Goal: Task Accomplishment & Management: Complete application form

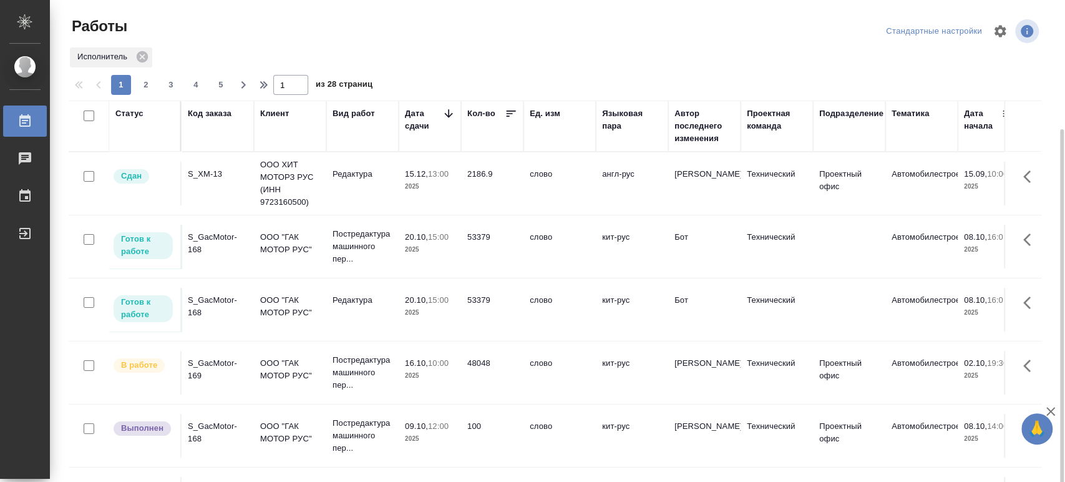
scroll to position [69, 0]
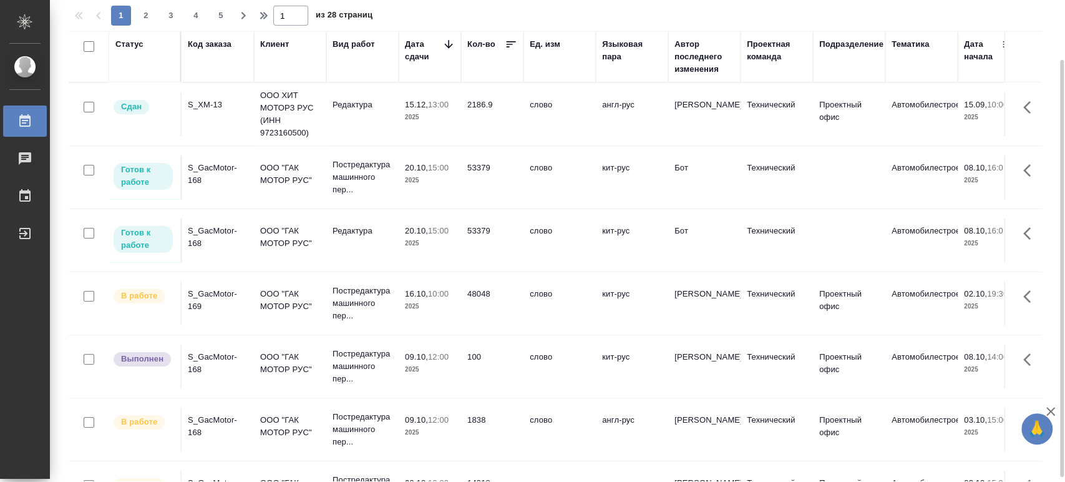
click at [200, 239] on div "S_GacMotor-168" at bounding box center [218, 237] width 60 height 25
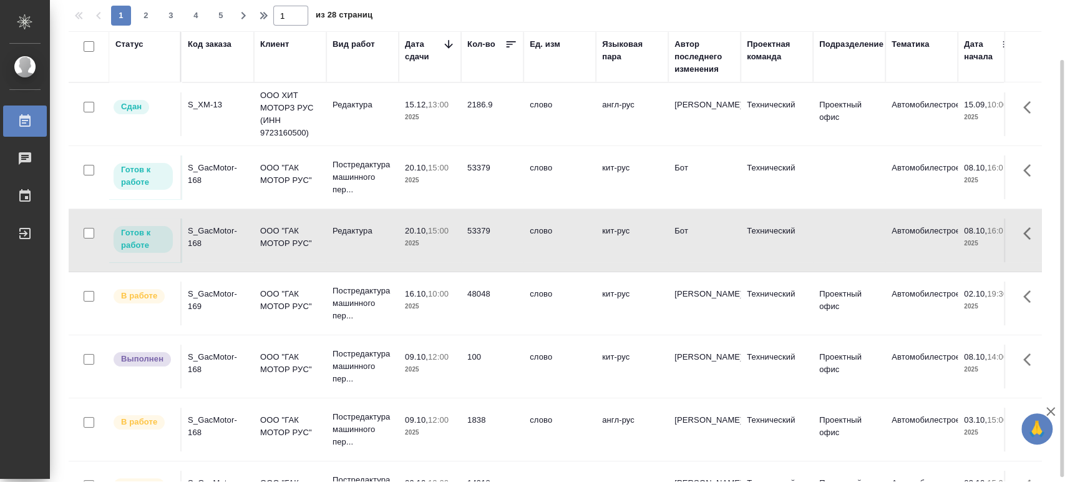
click at [200, 239] on div "S_GacMotor-168" at bounding box center [218, 237] width 60 height 25
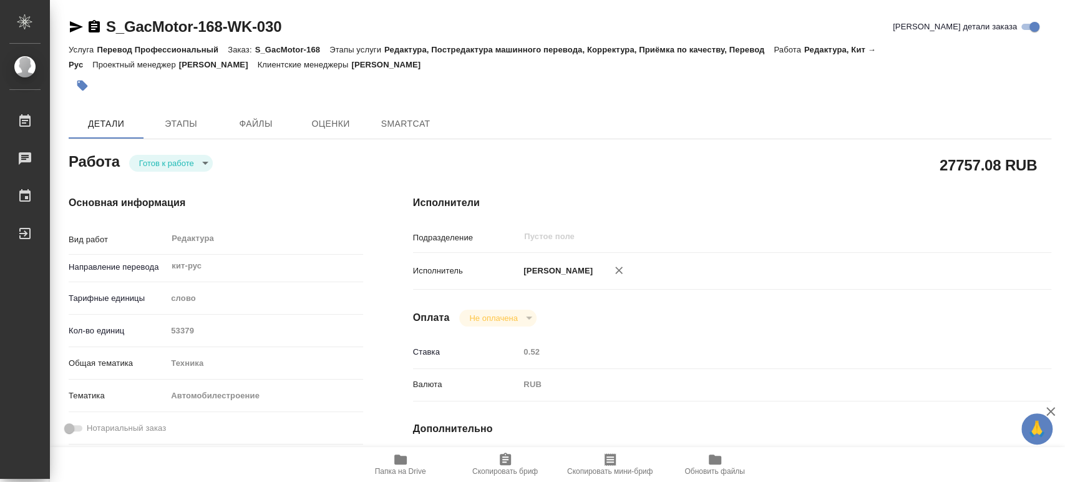
type textarea "x"
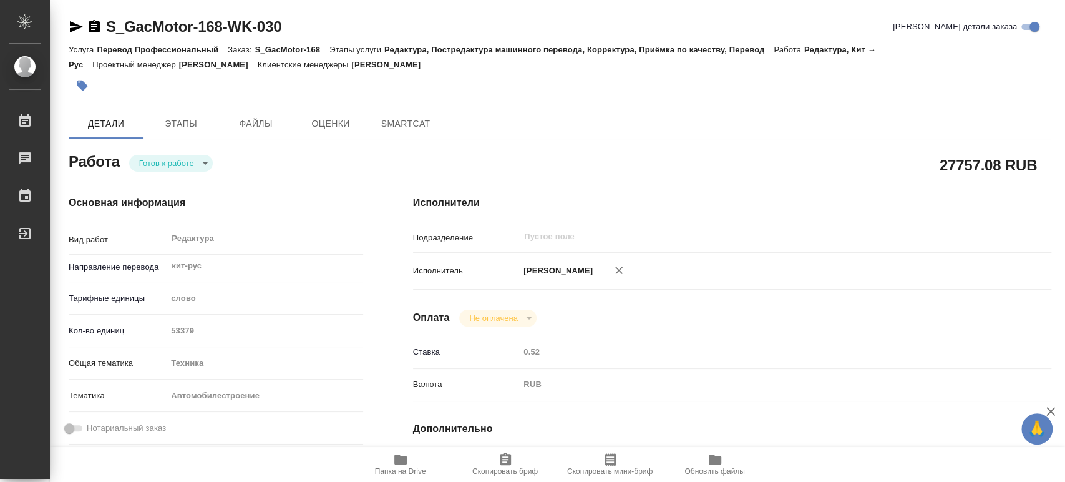
type textarea "x"
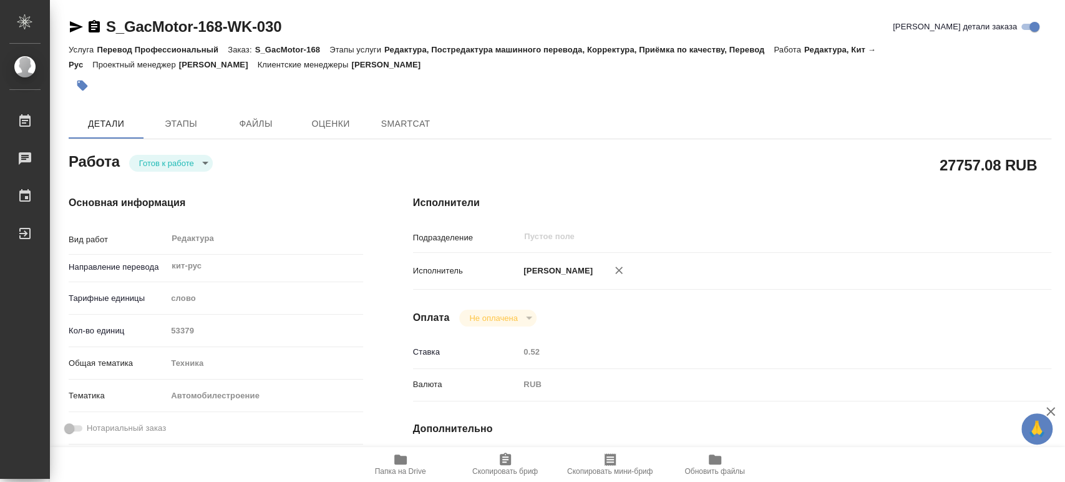
type textarea "x"
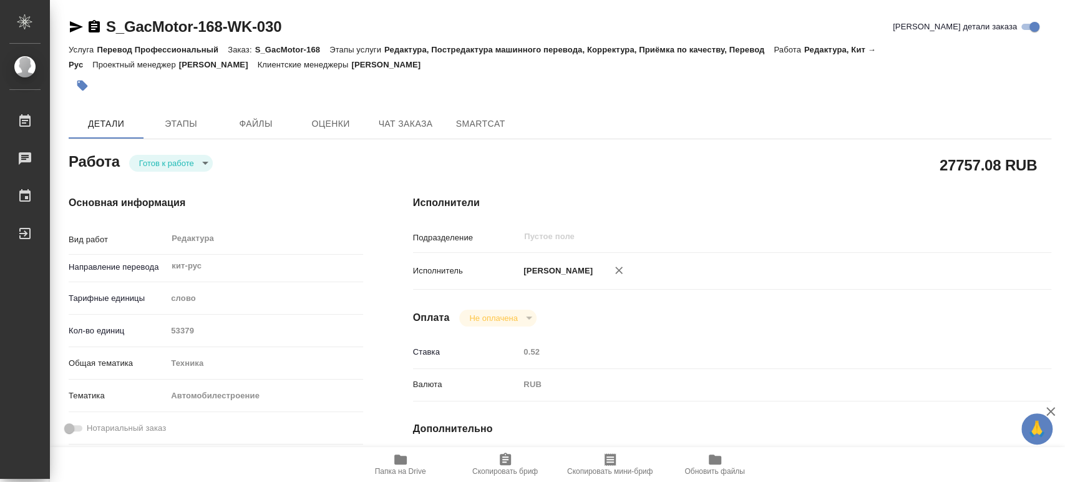
click at [390, 468] on span "Папка на Drive" at bounding box center [400, 471] width 51 height 9
type textarea "x"
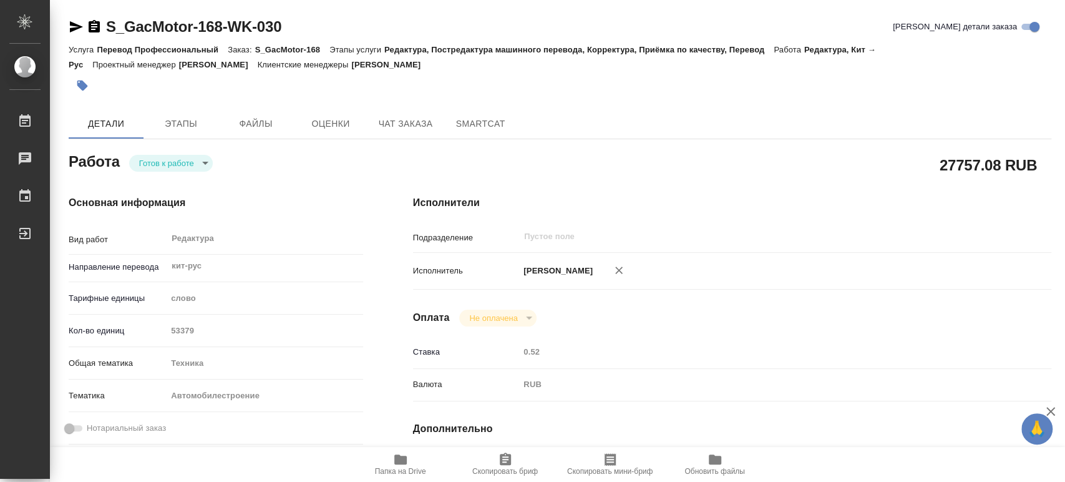
type textarea "x"
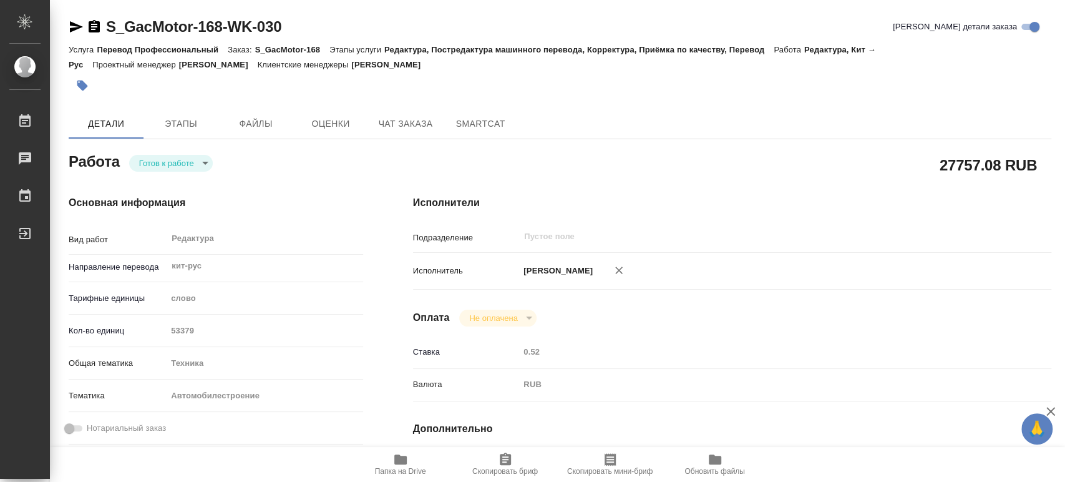
type textarea "x"
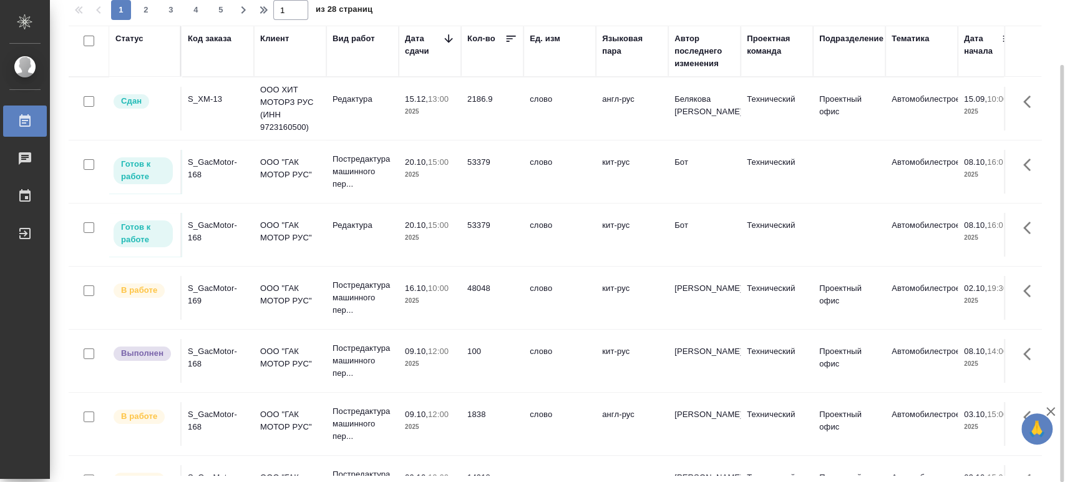
scroll to position [69, 0]
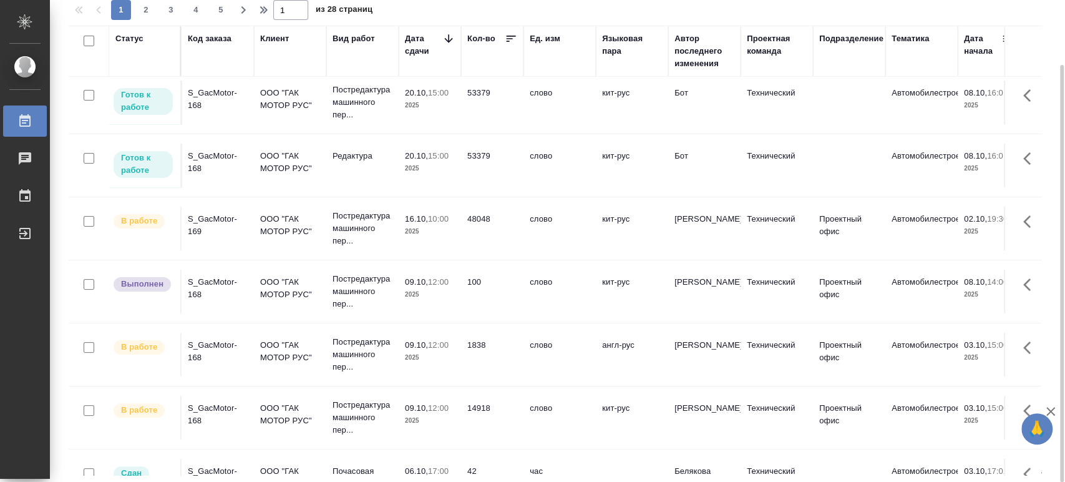
click at [200, 352] on div "S_GacMotor-168" at bounding box center [218, 351] width 60 height 25
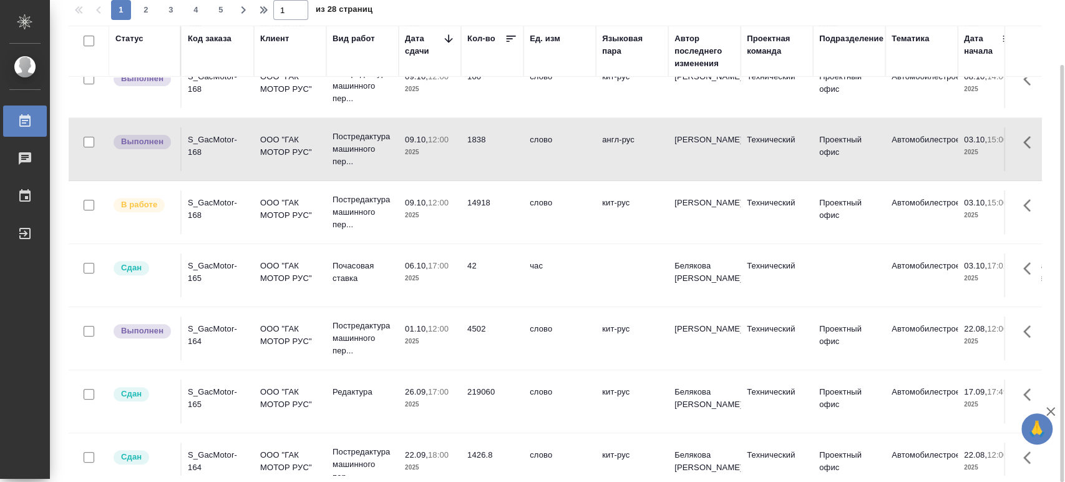
scroll to position [274, 0]
click at [193, 201] on div "S_GacMotor-168" at bounding box center [218, 208] width 60 height 25
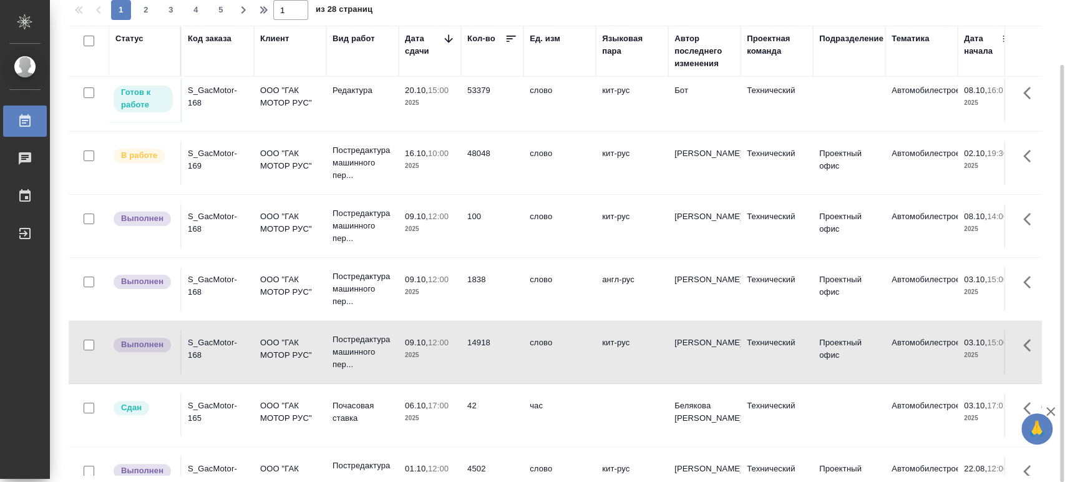
scroll to position [138, 0]
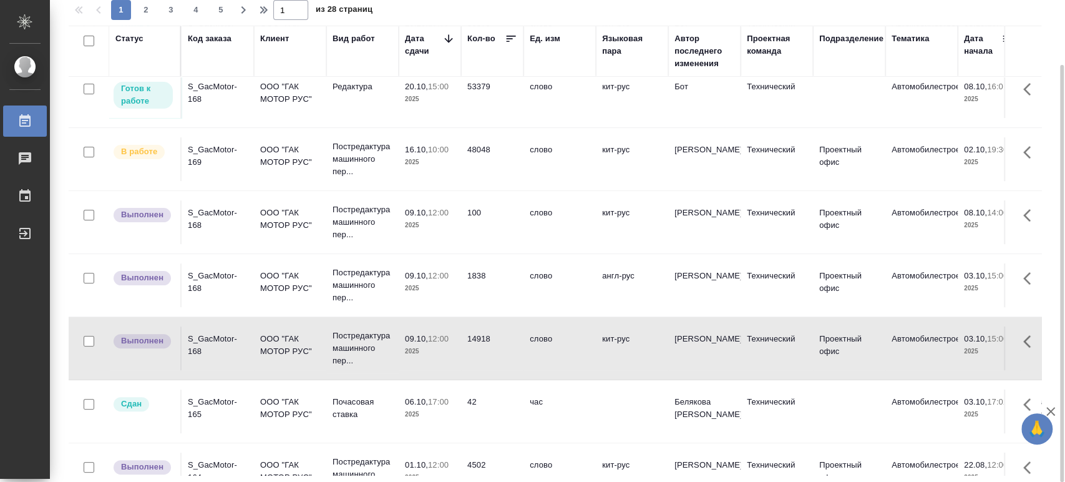
click at [216, 153] on div "S_GacMotor-169" at bounding box center [218, 155] width 60 height 25
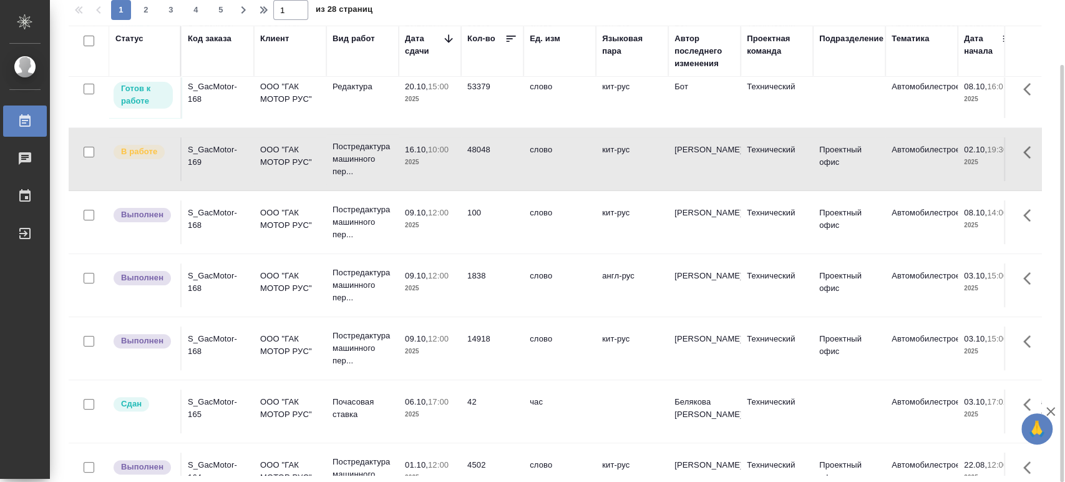
click at [216, 153] on div "S_GacMotor-169" at bounding box center [218, 155] width 60 height 25
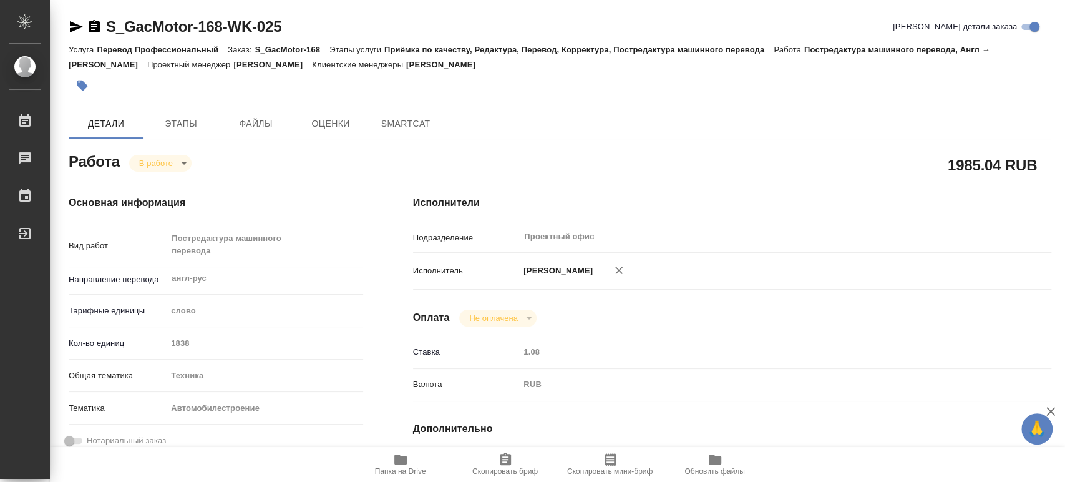
type textarea "x"
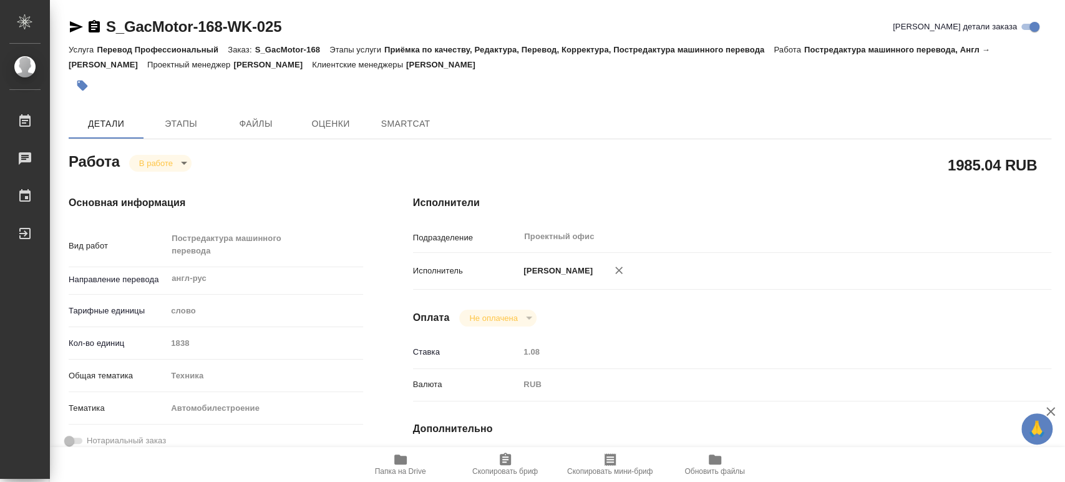
type textarea "x"
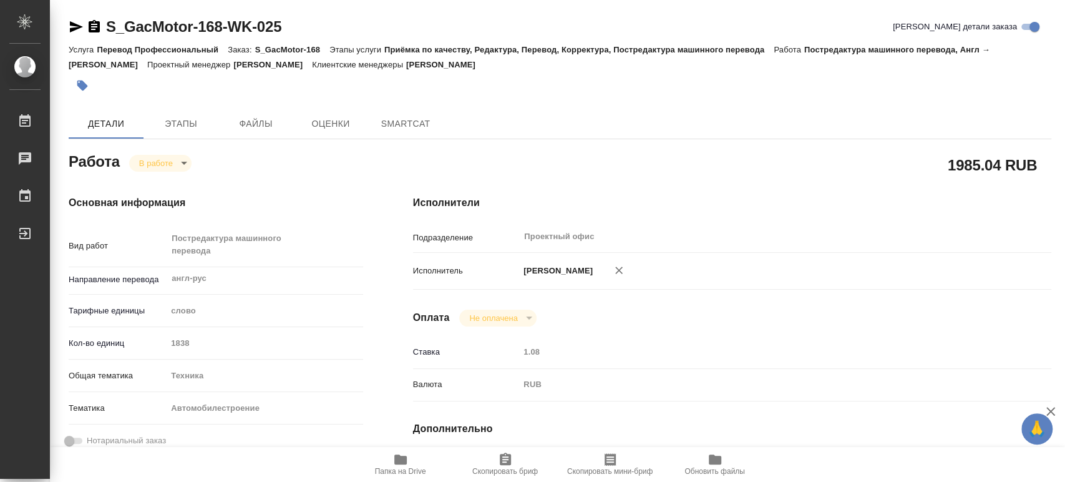
type textarea "x"
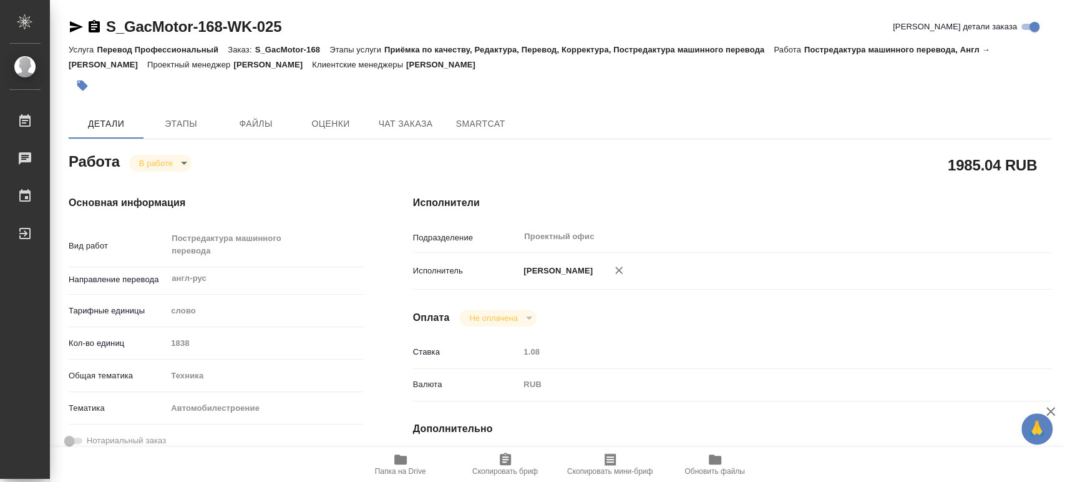
type textarea "x"
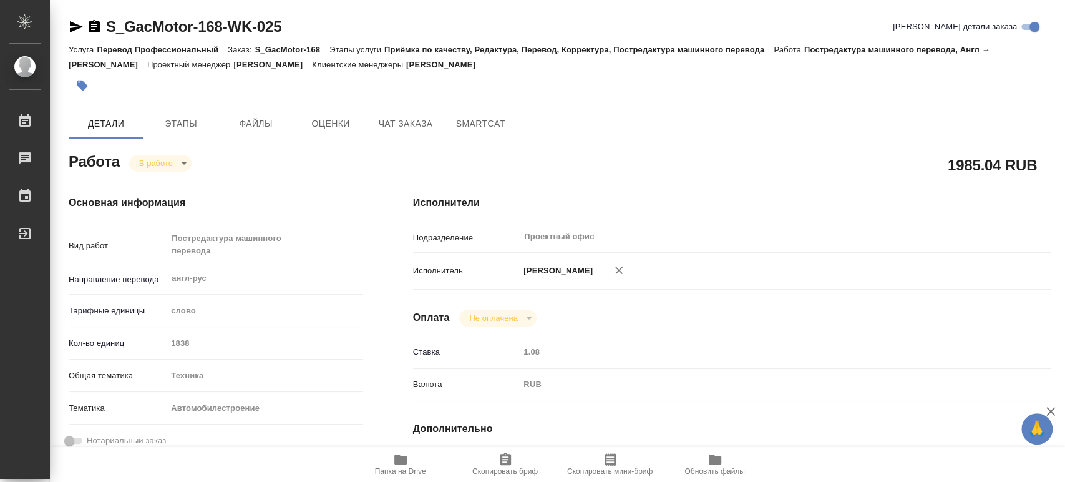
click at [184, 162] on body "🙏 .cls-1 fill:#fff; AWATERA Tsaturyan Robert Работы Чаты График Выйти S_GacMoto…" at bounding box center [532, 241] width 1065 height 482
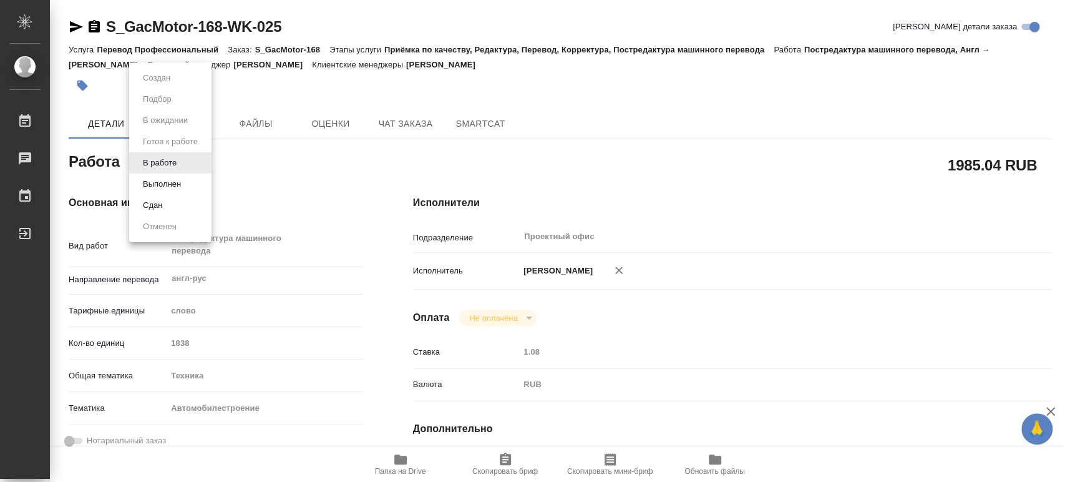
type textarea "x"
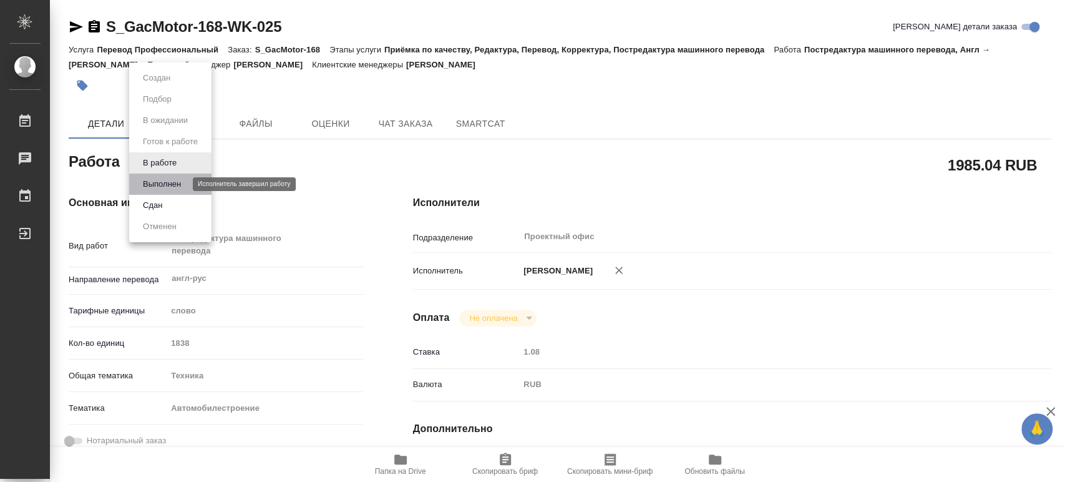
click at [183, 179] on button "Выполнен" at bounding box center [162, 184] width 46 height 14
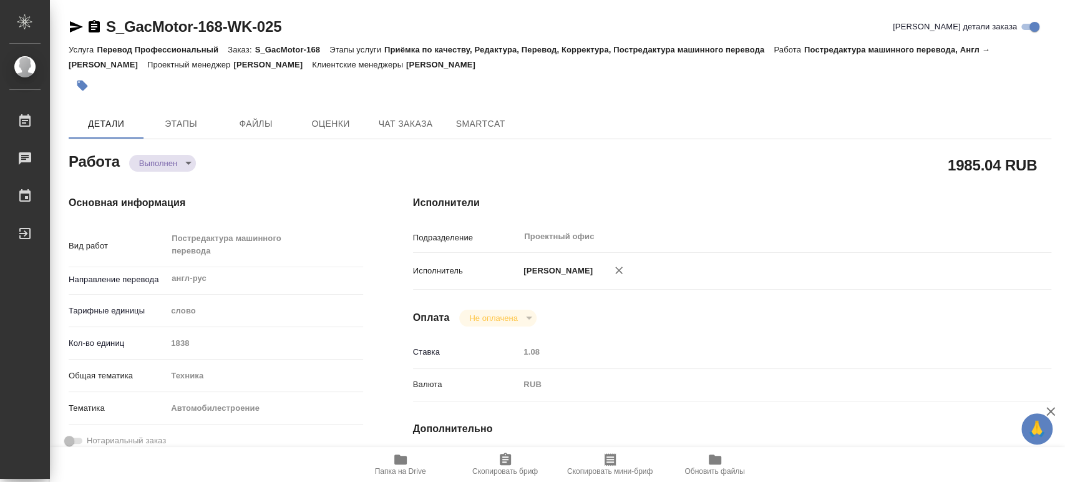
type textarea "x"
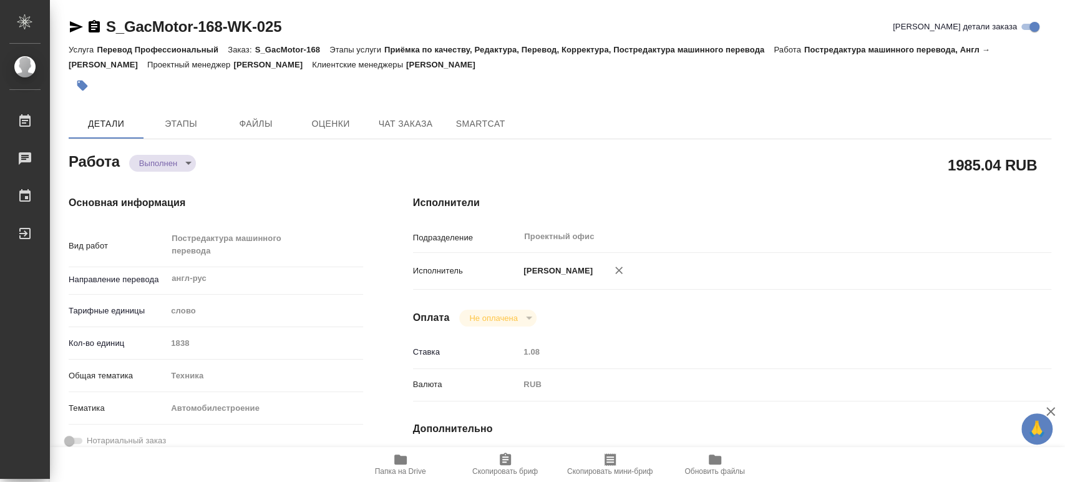
type textarea "x"
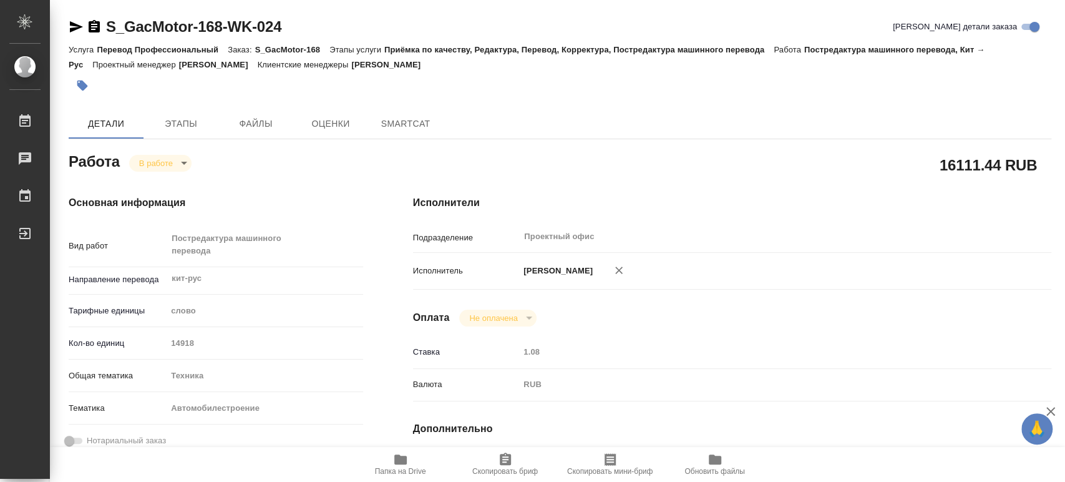
type textarea "x"
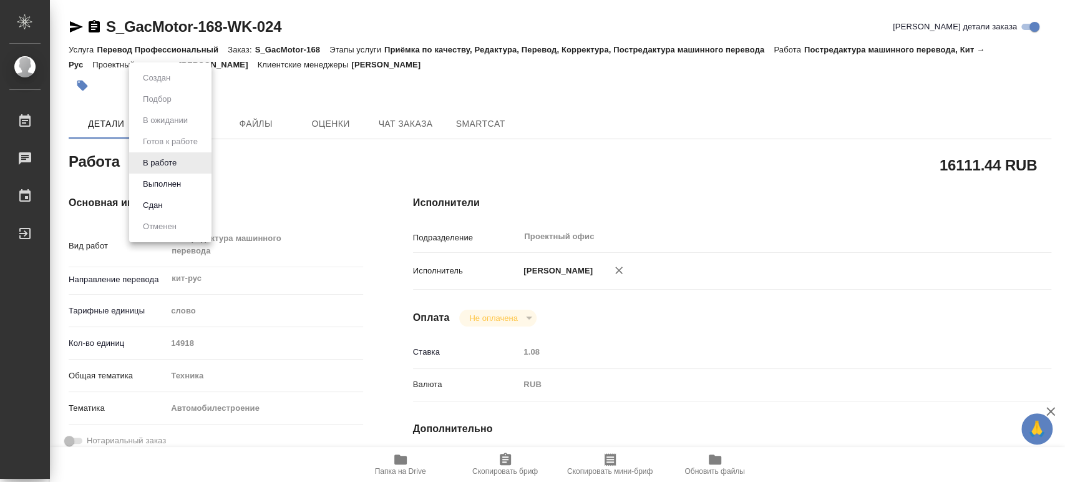
click at [185, 163] on body "🙏 .cls-1 fill:#fff; AWATERA [PERSON_NAME] Чаты График Выйти S_GacMotor-168-WK-0…" at bounding box center [532, 241] width 1065 height 482
type textarea "x"
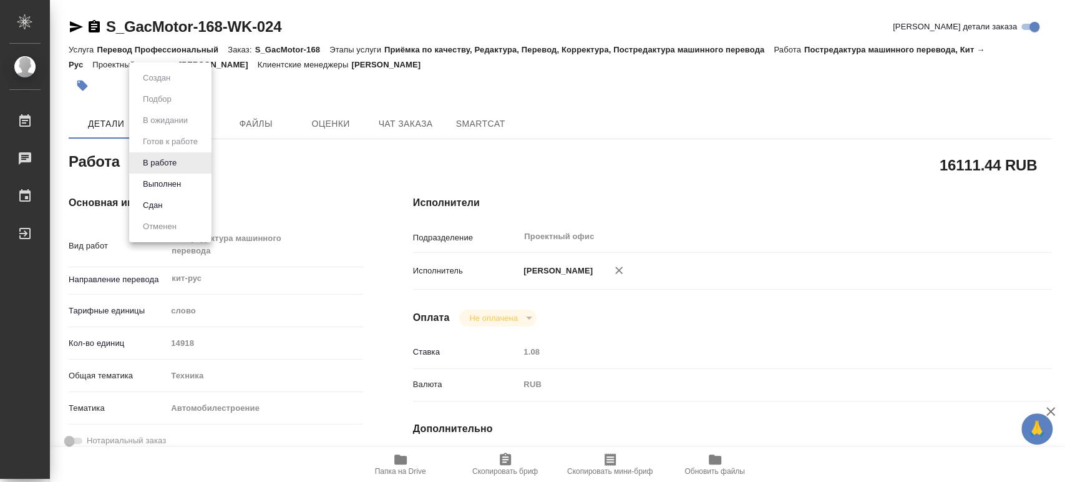
type textarea "x"
click at [175, 183] on button "Выполнен" at bounding box center [162, 184] width 46 height 14
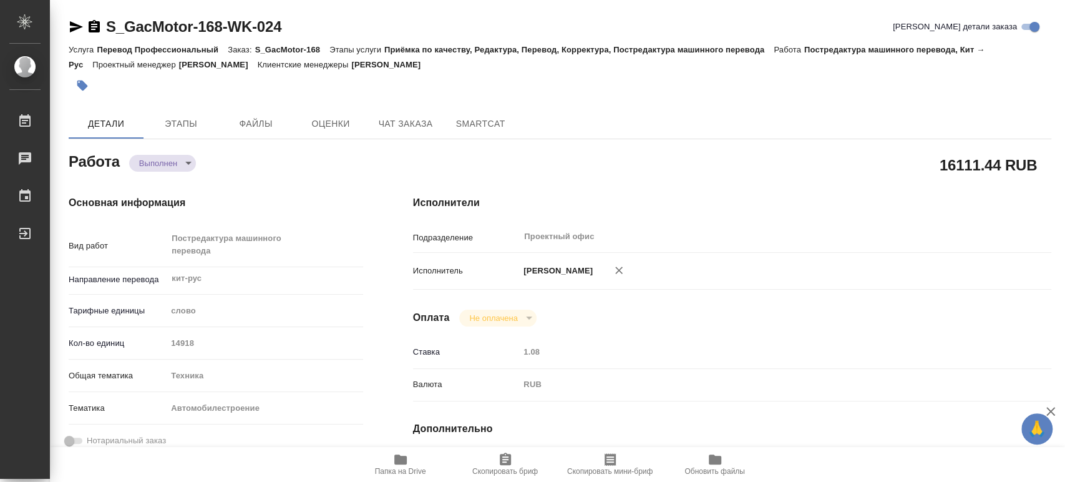
type textarea "x"
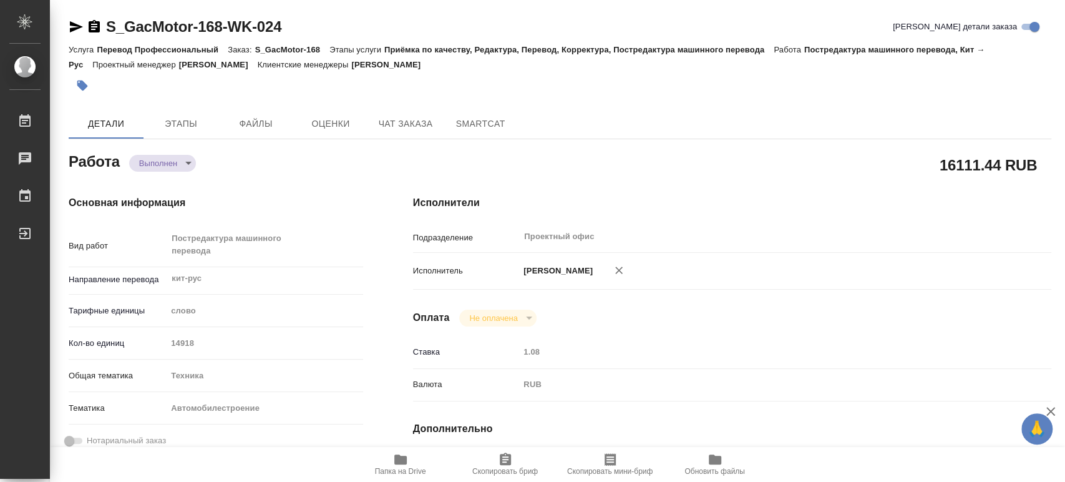
type textarea "x"
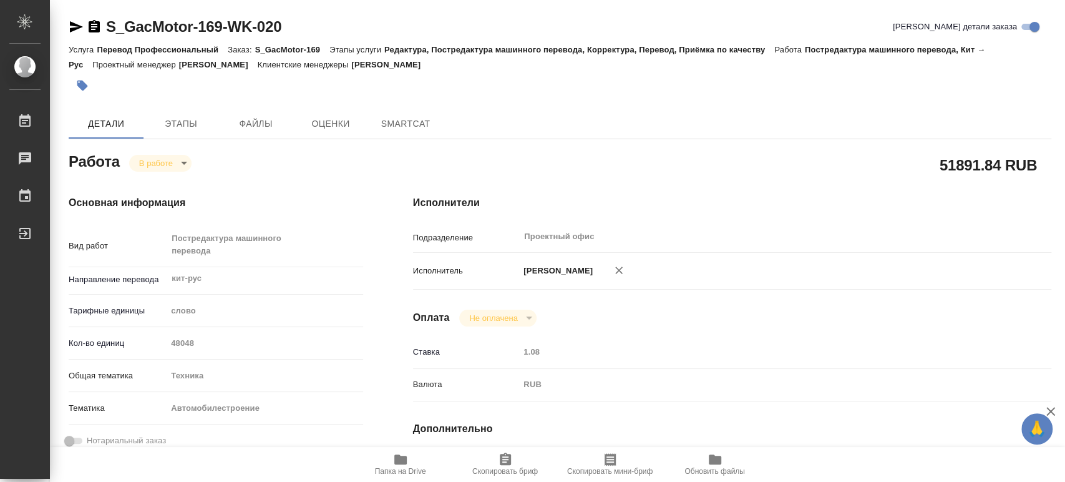
type textarea "x"
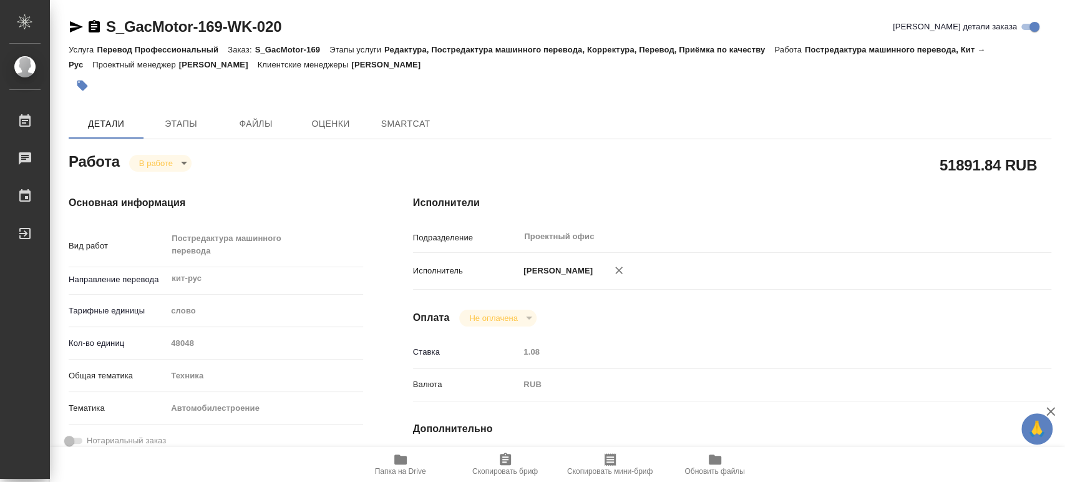
type textarea "x"
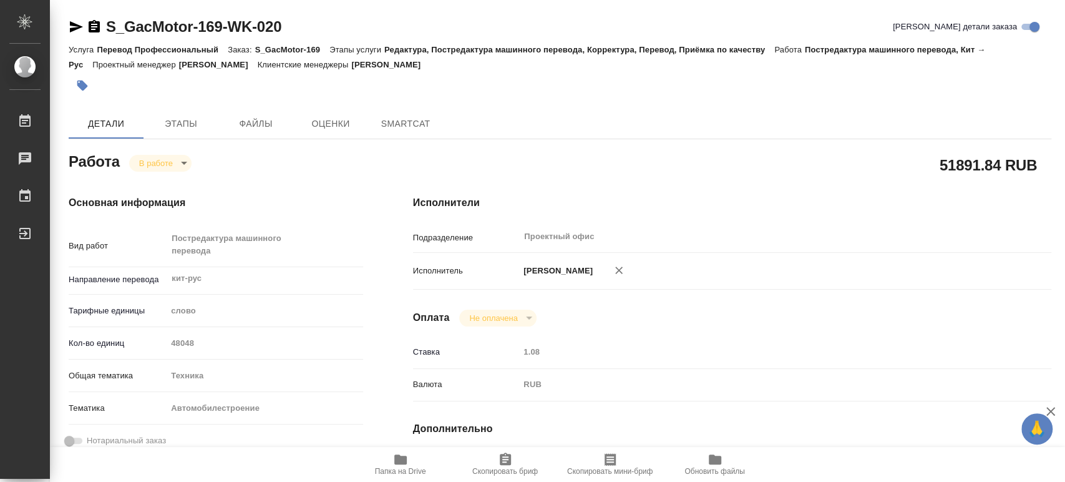
type input "inProgress"
type textarea "Постредактура машинного перевода"
type textarea "x"
type input "кит-рус"
type input "5a8b1489cc6b4906c91bfd90"
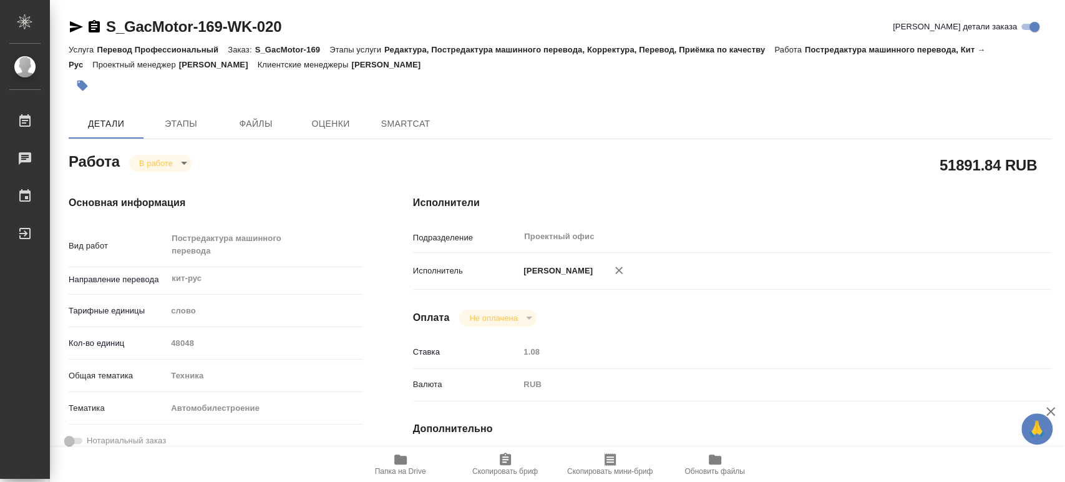
type input "48048"
type input "tech"
type input "5f647204b73bc97568ca66a7"
type input "02.10.2025 19:30"
type input "07.10.2025 11:46"
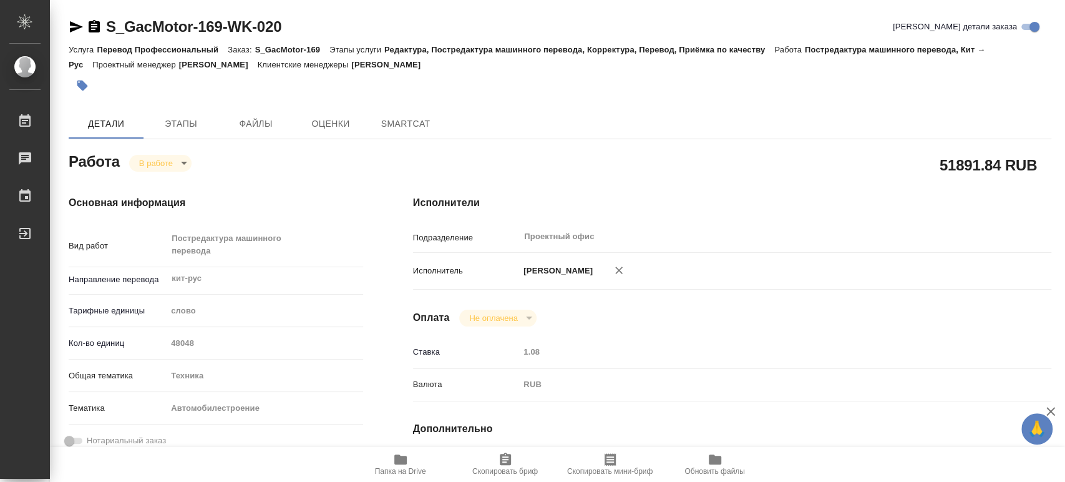
type input "16.10.2025 10:00"
type input "20.10.2025 10:00"
type input "Проектный офис"
type input "notPayed"
type input "1.08"
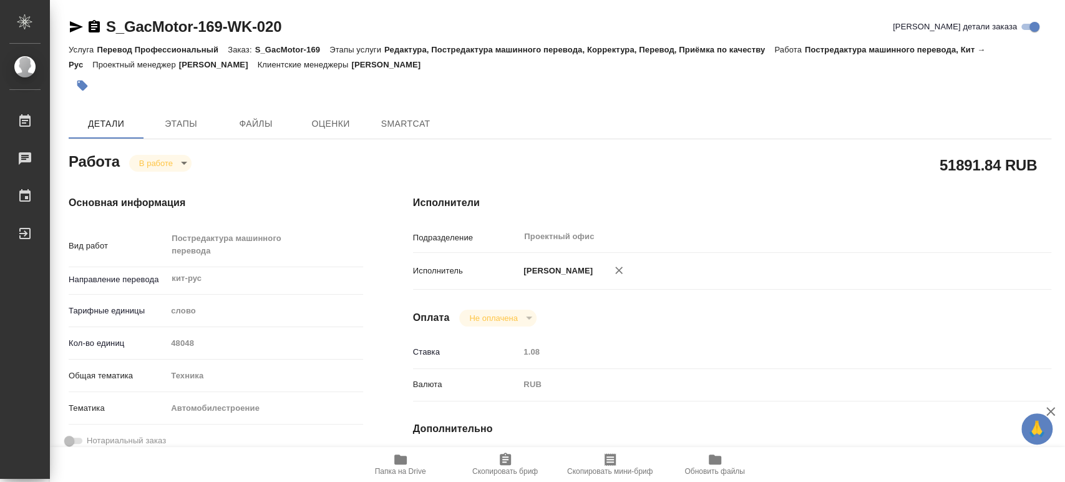
type input "RUB"
type input "[PERSON_NAME]"
type textarea "1. S7 emergency manual_20250930 - 15.10 к 16:00 тотал 3 к 1. S7 parts catalog_2…"
type textarea "x"
type textarea "/Clients/GacMotor/Orders/S_GacMotor-169/Translated/S_GacMotor-169-WK-020"
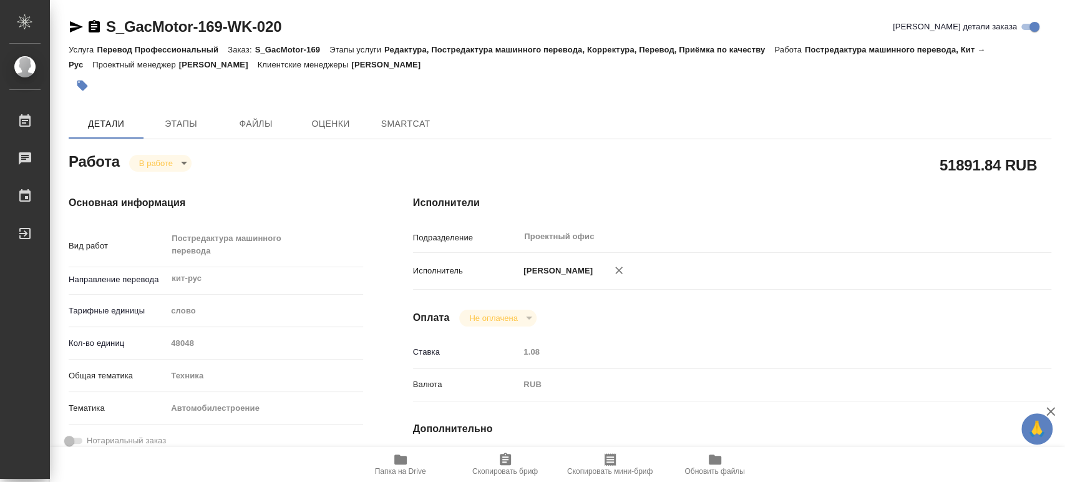
type textarea "x"
type input "S_GacMotor-169"
type input "Перевод Профессиональный"
type input "Редактура, Постредактура машинного перевода, Корректура, Перевод, Приёмка по ка…"
type input "[PERSON_NAME]"
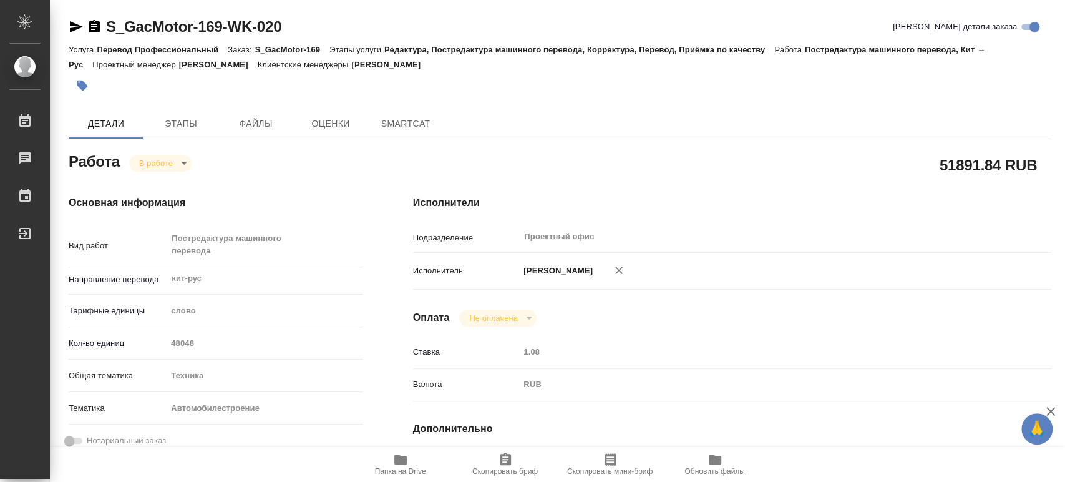
type input "[PERSON_NAME]"
type input "/Clients/GacMotor/Orders/S_GacMotor-169"
type textarea "x"
type textarea "при дубляже англ/кит переводим с кит для ПМ: названия листов в экселе переводим…"
type textarea "x"
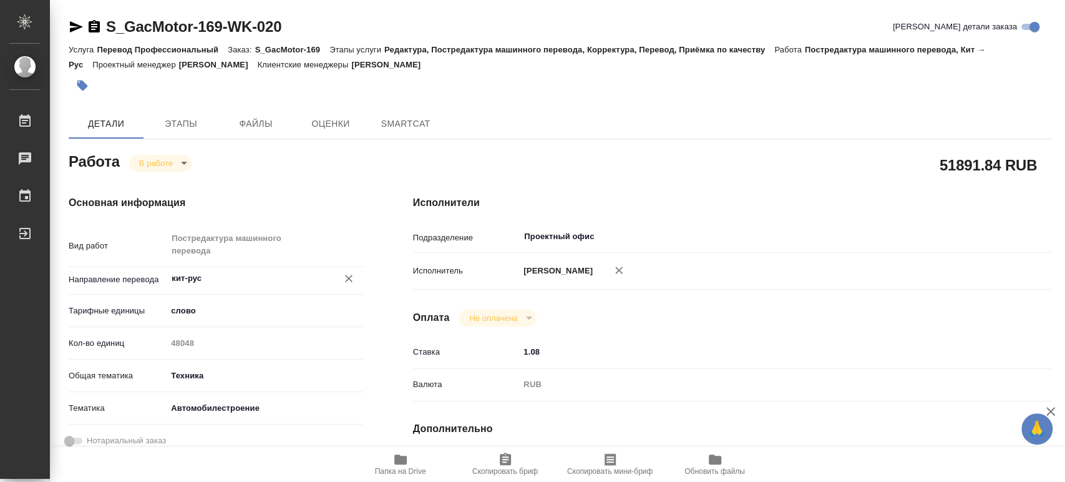
type textarea "x"
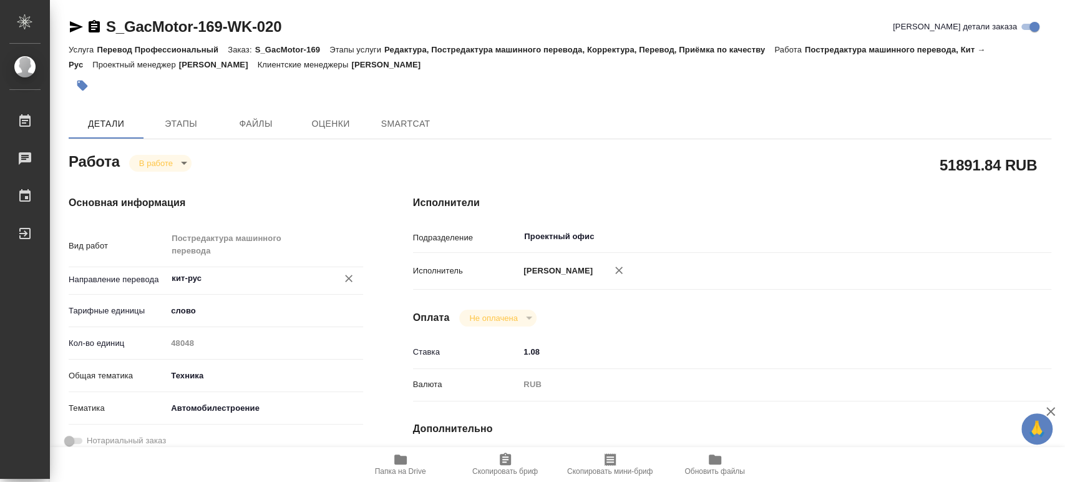
type textarea "x"
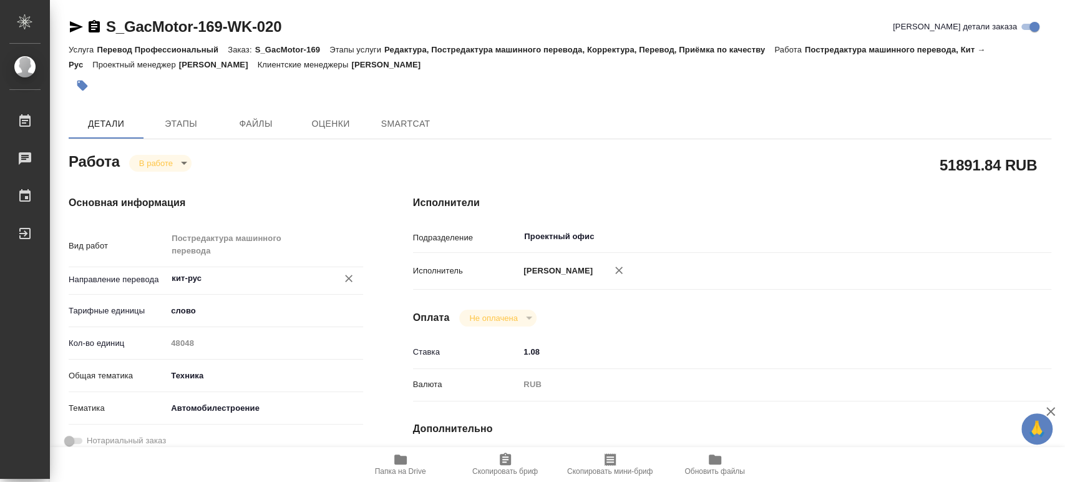
type textarea "x"
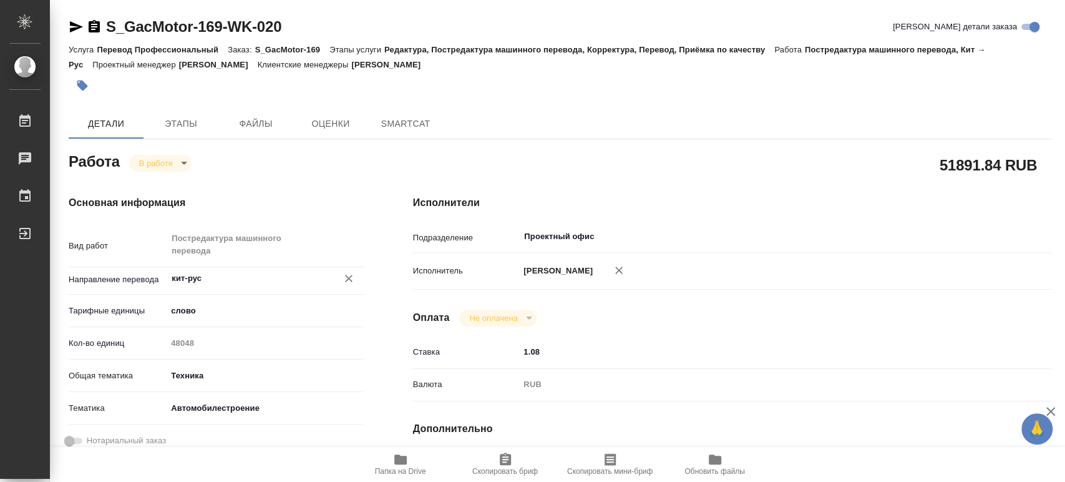
type textarea "x"
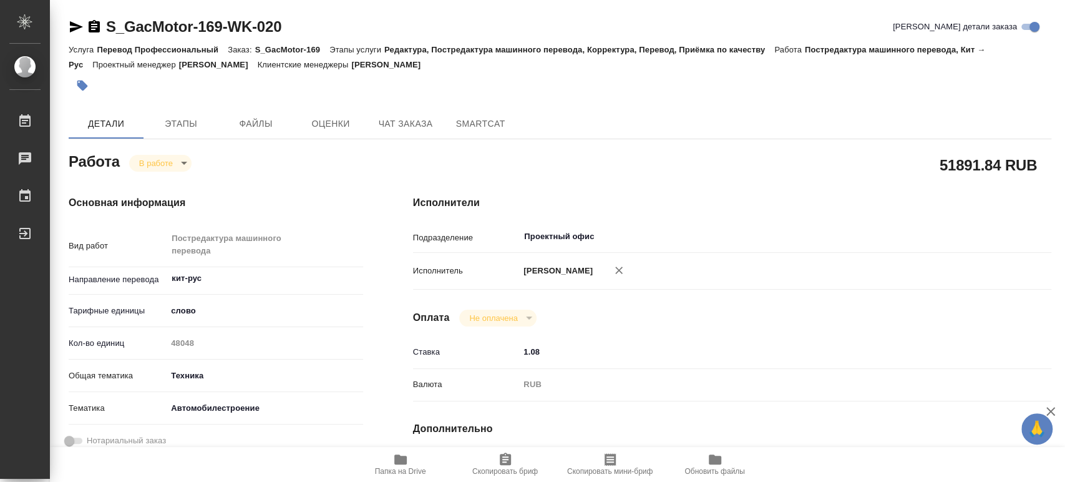
click at [405, 462] on icon "button" at bounding box center [400, 459] width 12 height 10
type textarea "x"
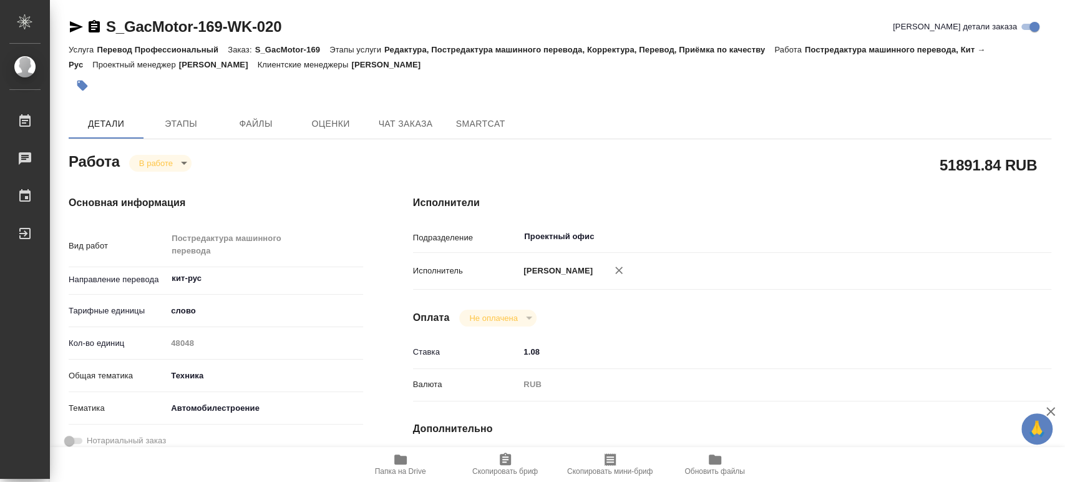
type textarea "x"
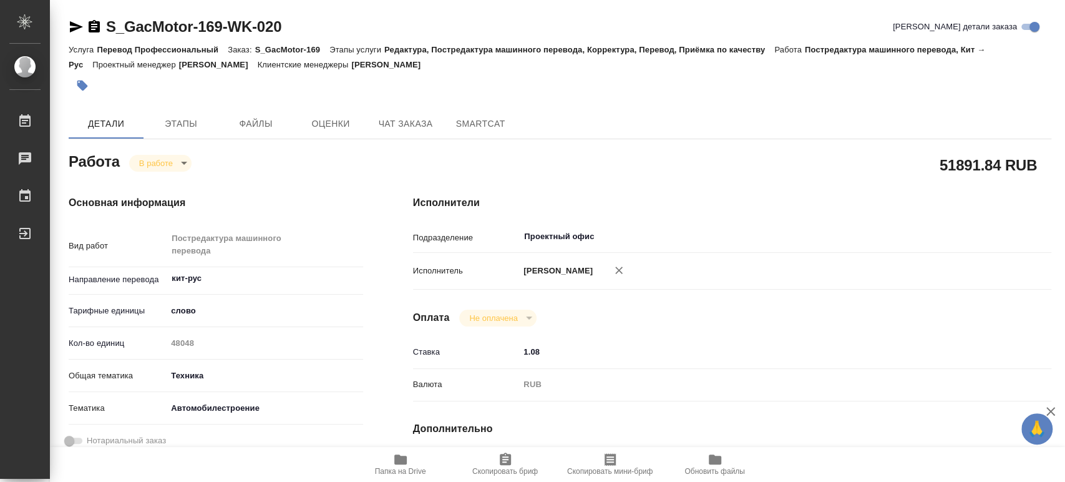
type textarea "x"
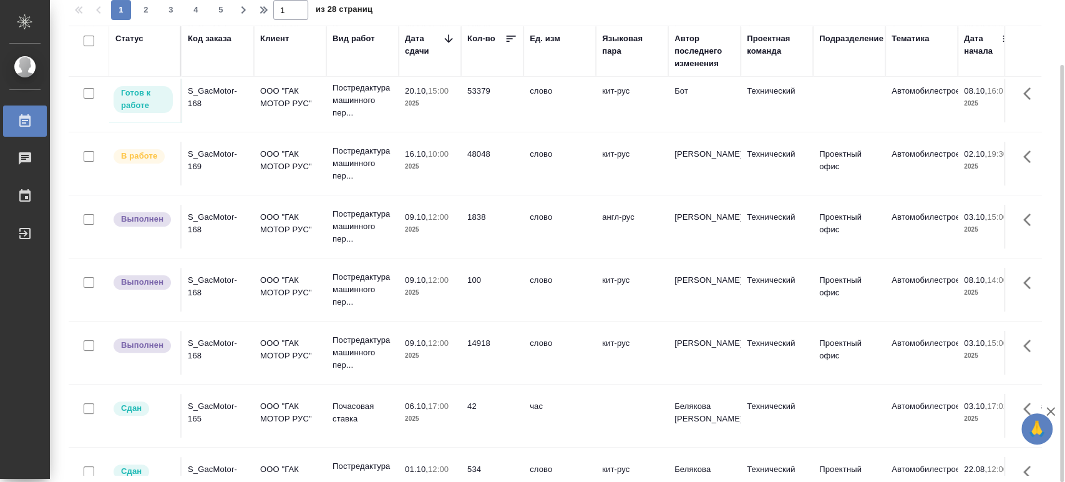
scroll to position [135, 0]
click at [206, 64] on div "Код заказа" at bounding box center [218, 50] width 60 height 37
click at [209, 38] on div "Код заказа" at bounding box center [210, 38] width 44 height 12
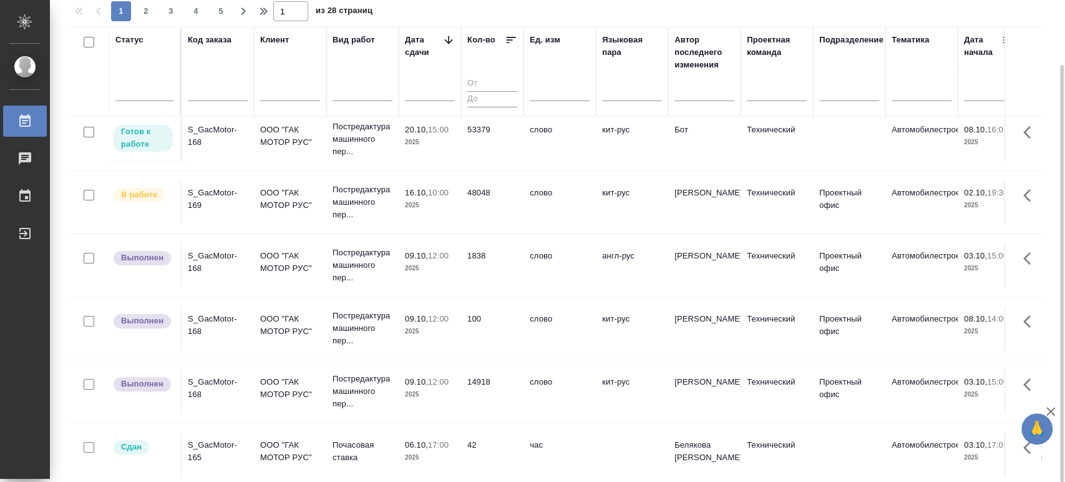
scroll to position [174, 0]
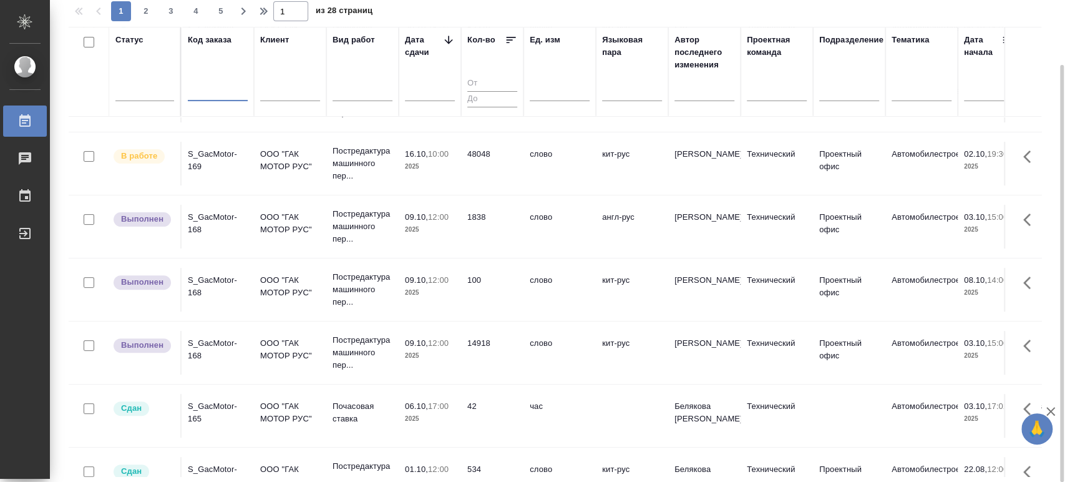
click at [211, 94] on input "text" at bounding box center [218, 93] width 60 height 16
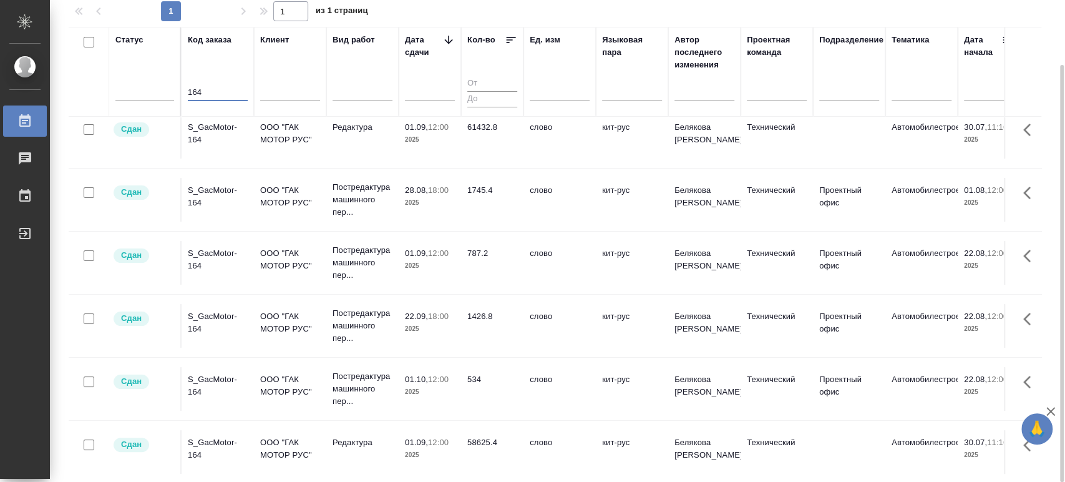
scroll to position [0, 0]
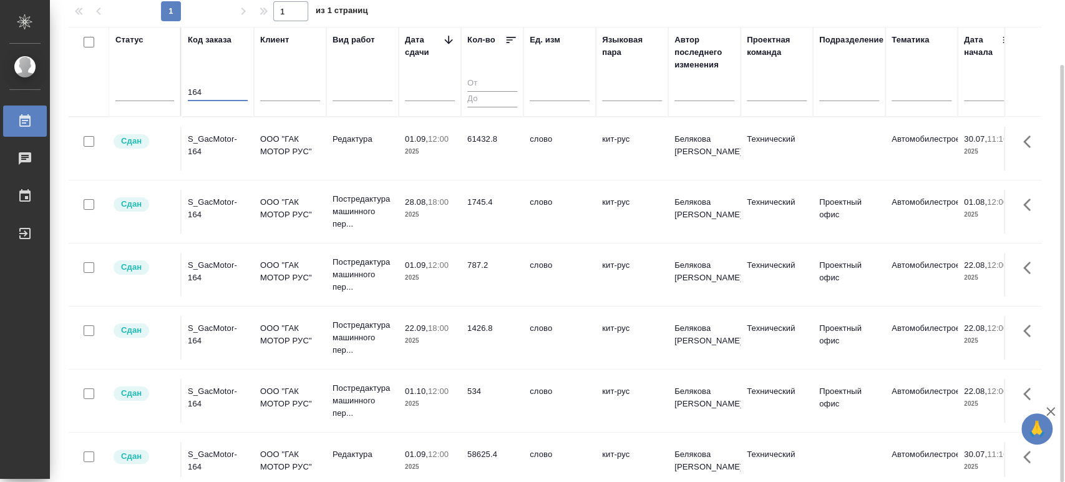
type input "164"
